Goal: Task Accomplishment & Management: Use online tool/utility

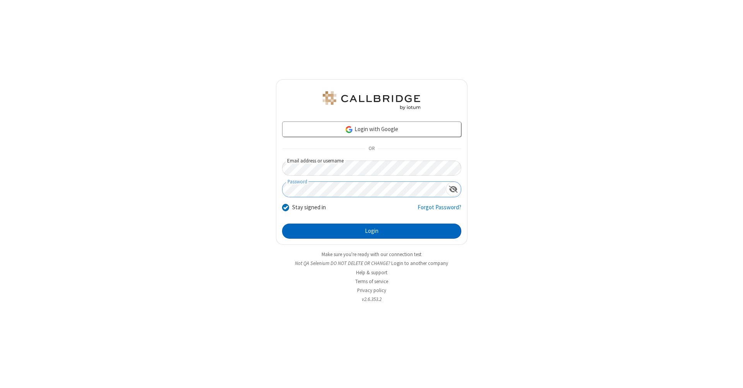
click at [372, 231] on button "Login" at bounding box center [371, 231] width 179 height 15
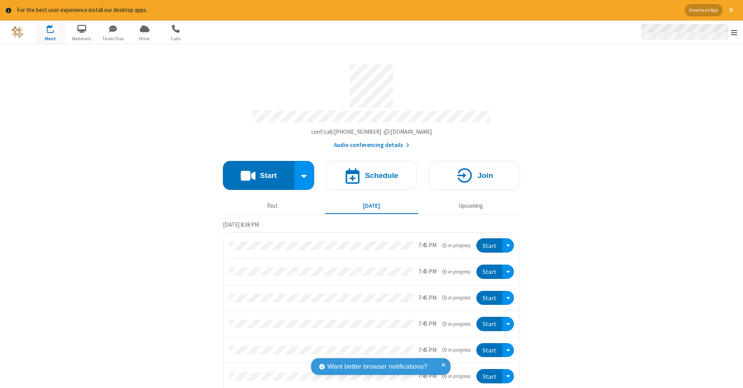
click at [734, 33] on span "Open menu" at bounding box center [734, 33] width 6 height 8
click at [144, 38] on span "Drive" at bounding box center [144, 38] width 29 height 7
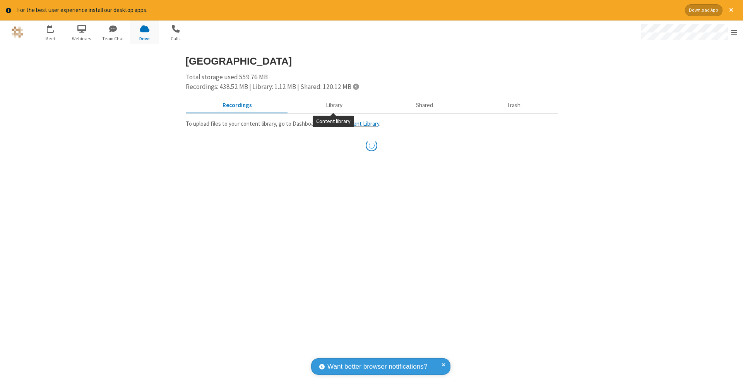
click at [330, 104] on button "Library" at bounding box center [334, 105] width 91 height 15
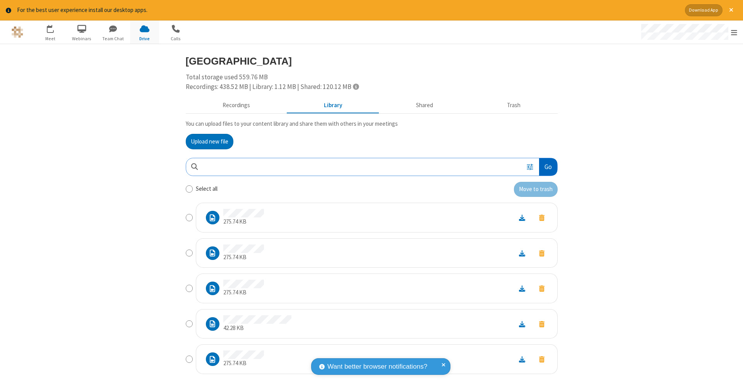
click at [545, 165] on button "Go" at bounding box center [548, 166] width 18 height 17
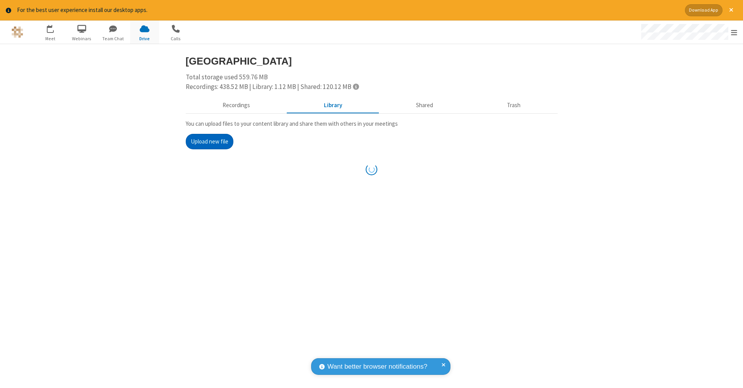
click at [209, 140] on button "Upload new file" at bounding box center [210, 141] width 48 height 15
